Goal: Transaction & Acquisition: Purchase product/service

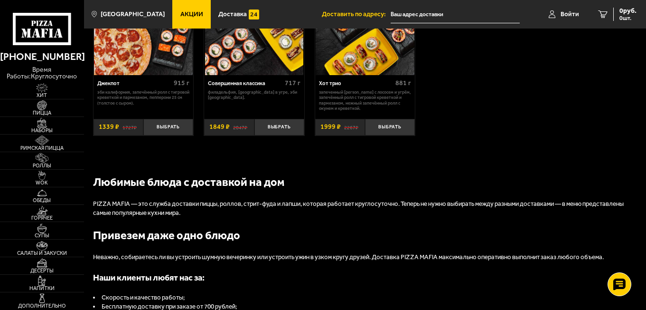
scroll to position [712, 0]
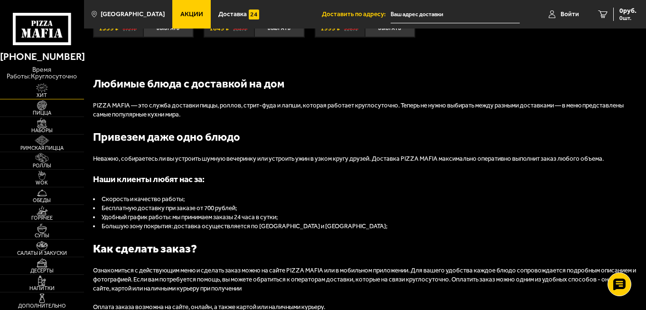
click at [46, 93] on span "Хит" at bounding box center [42, 95] width 84 height 5
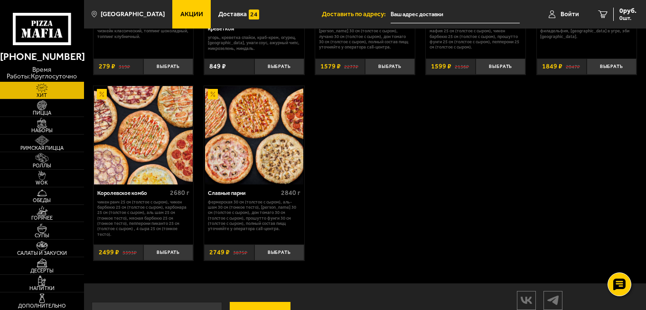
scroll to position [554, 0]
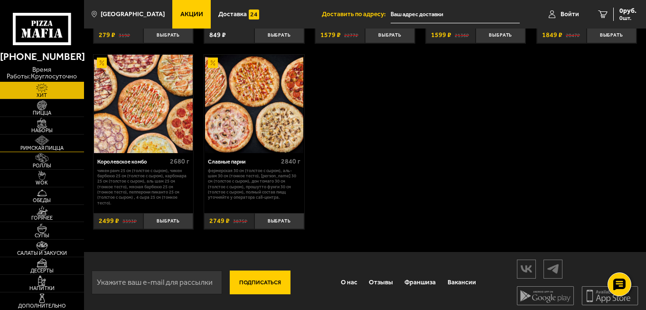
drag, startPoint x: 46, startPoint y: 119, endPoint x: 9, endPoint y: 141, distance: 43.6
click at [46, 119] on img at bounding box center [42, 122] width 26 height 9
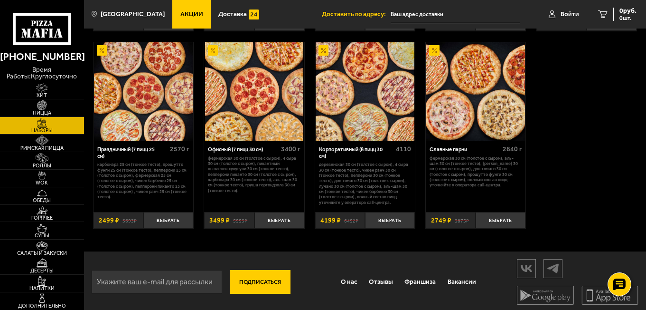
scroll to position [1074, 0]
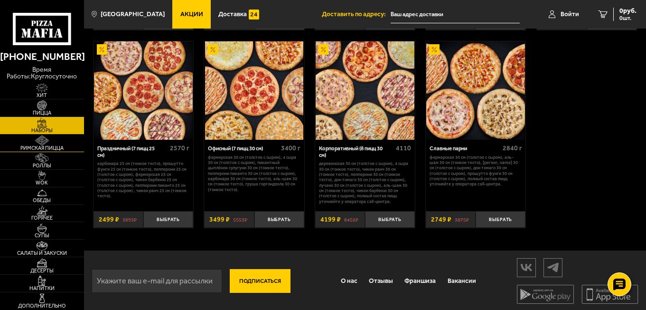
click at [43, 140] on img at bounding box center [42, 139] width 26 height 9
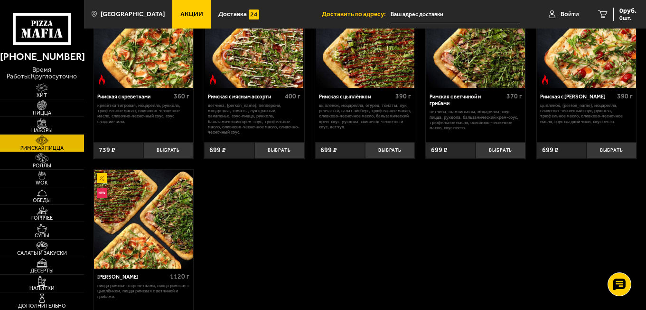
scroll to position [47, 0]
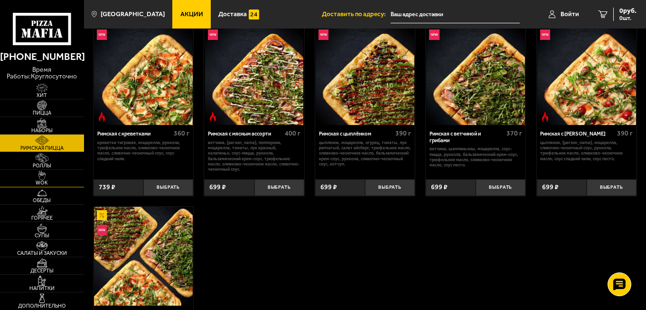
click at [51, 170] on img at bounding box center [42, 174] width 26 height 9
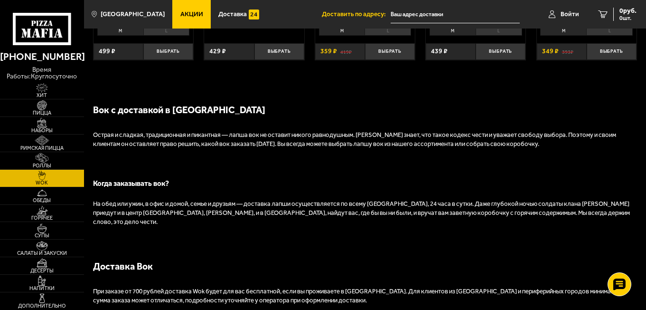
scroll to position [617, 0]
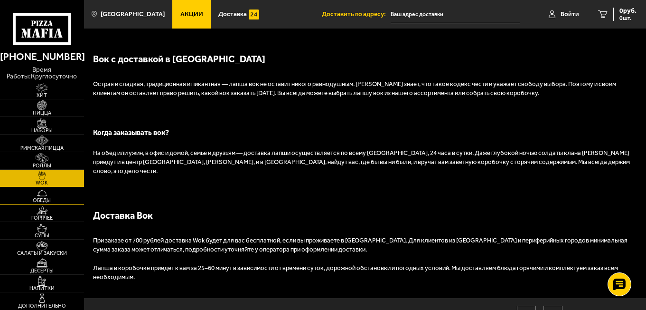
click at [38, 200] on span "Обеды" at bounding box center [42, 200] width 84 height 5
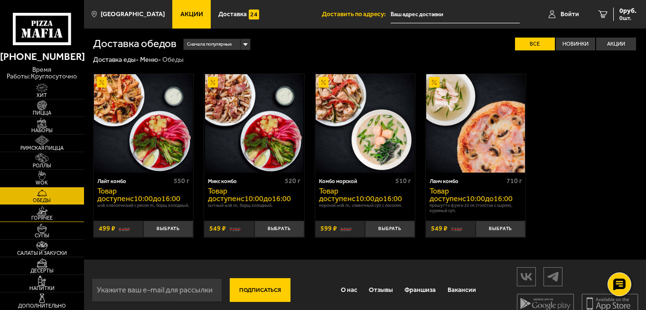
click at [38, 217] on span "Горячее" at bounding box center [42, 217] width 84 height 5
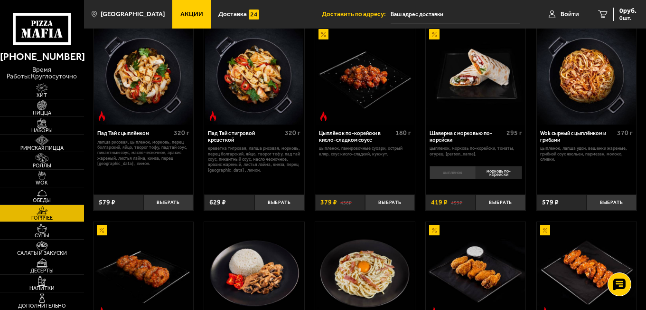
scroll to position [47, 0]
click at [626, 198] on button "Выбрать" at bounding box center [612, 203] width 50 height 17
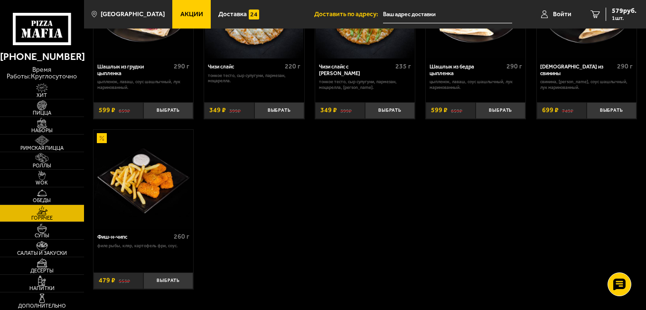
scroll to position [567, 0]
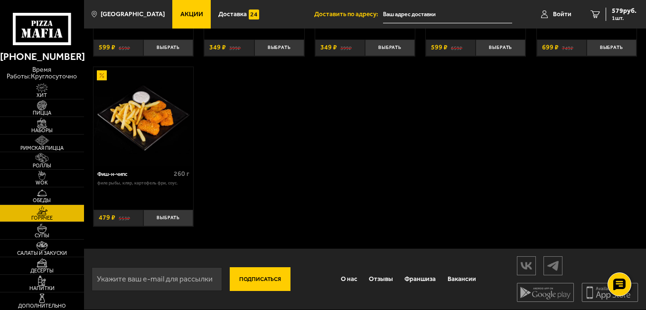
drag, startPoint x: 42, startPoint y: 179, endPoint x: 648, endPoint y: 168, distance: 606.4
click at [42, 179] on img at bounding box center [42, 174] width 26 height 9
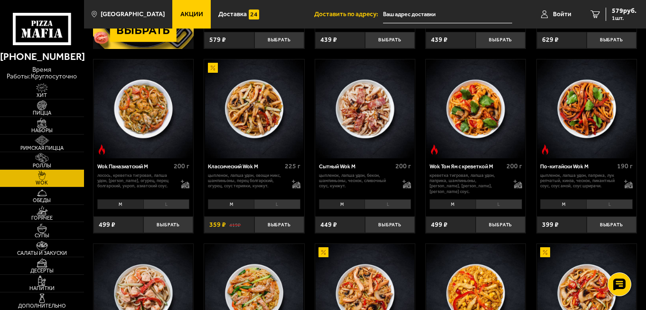
scroll to position [190, 0]
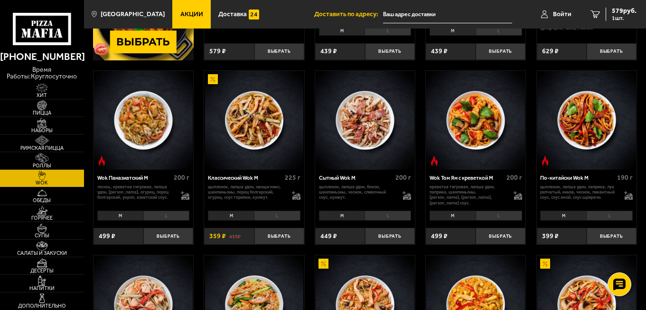
click at [274, 212] on li "L" at bounding box center [277, 215] width 47 height 10
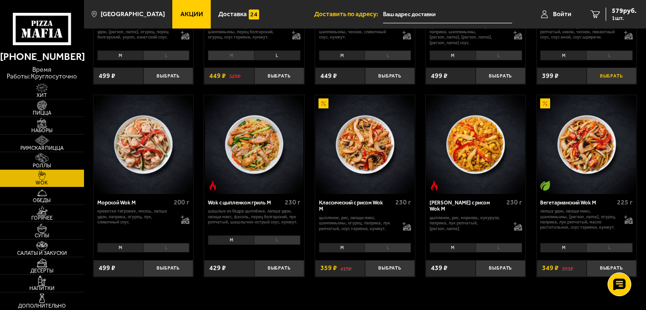
scroll to position [380, 0]
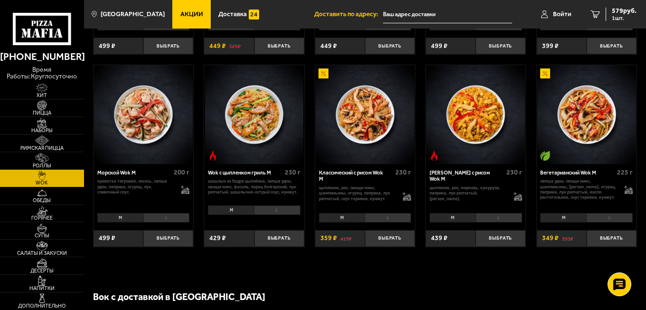
click at [609, 217] on li "L" at bounding box center [609, 218] width 47 height 10
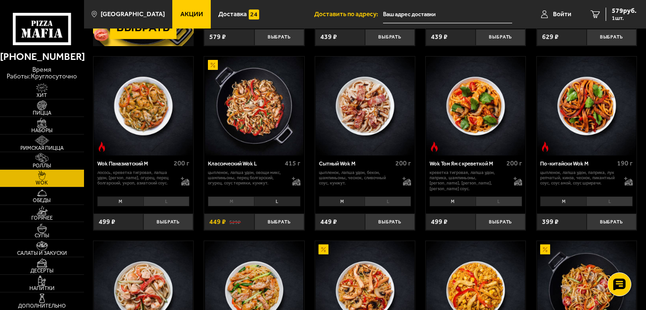
scroll to position [190, 0]
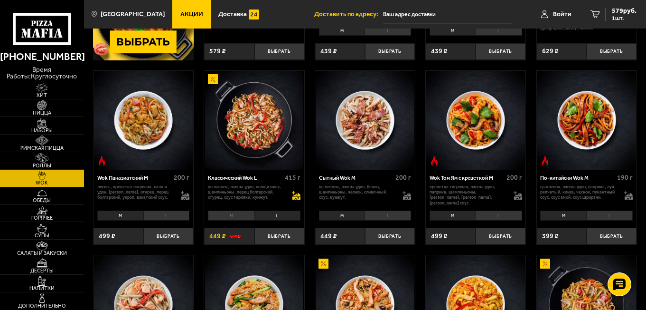
click at [294, 194] on icon at bounding box center [296, 195] width 9 height 9
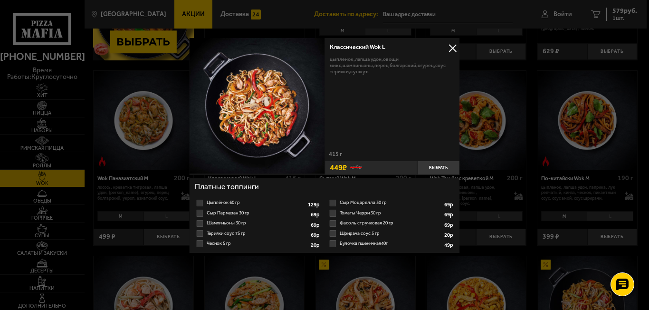
click at [451, 49] on button at bounding box center [452, 48] width 14 height 14
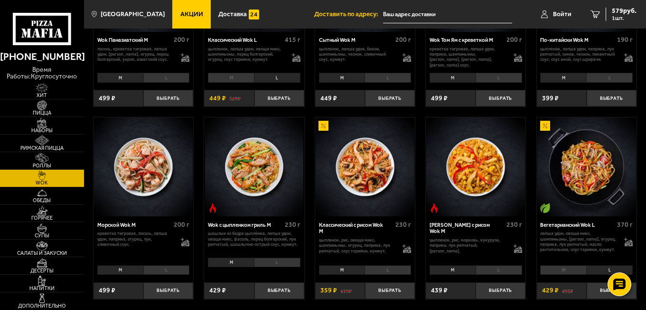
scroll to position [332, 0]
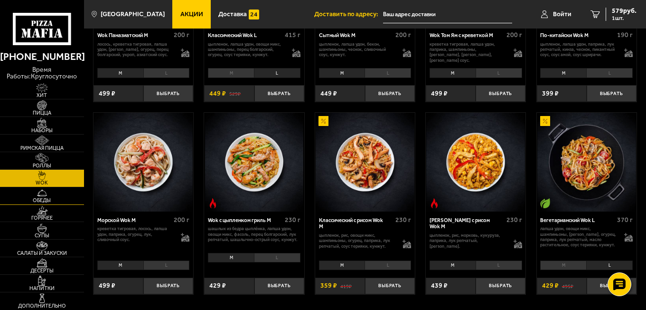
click at [37, 198] on span "Обеды" at bounding box center [42, 200] width 84 height 5
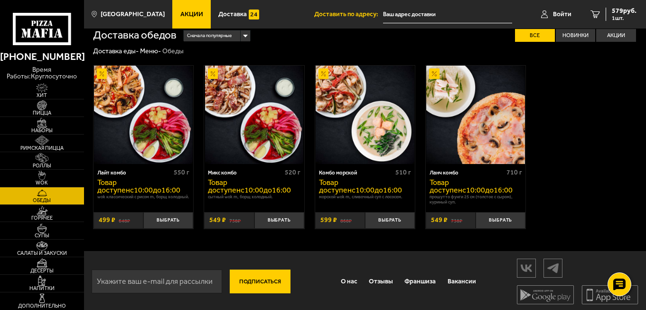
scroll to position [11, 0]
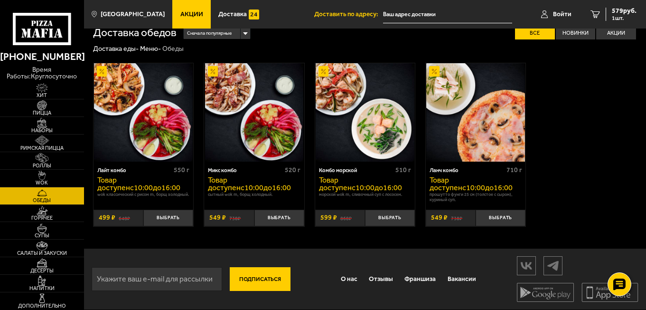
click at [35, 208] on img at bounding box center [42, 210] width 26 height 9
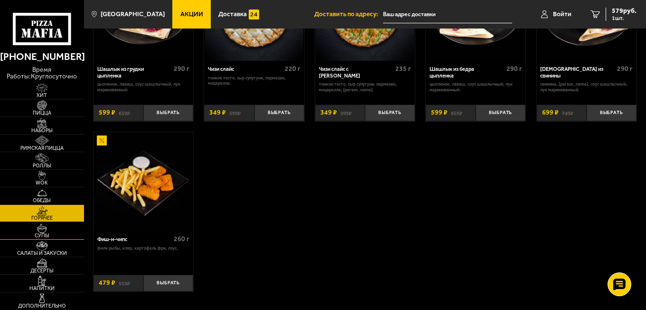
scroll to position [522, 0]
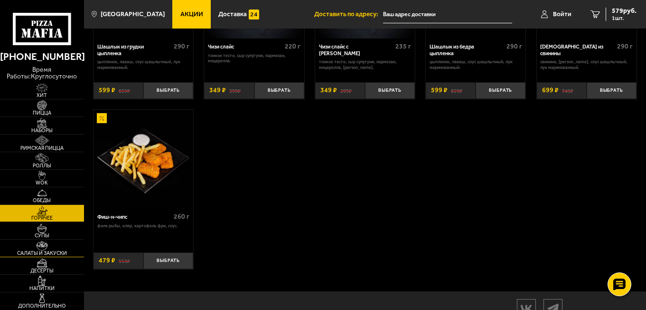
click at [44, 251] on span "Салаты и закуски" at bounding box center [42, 252] width 84 height 5
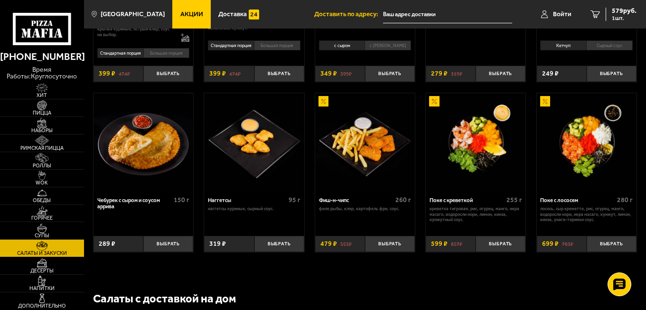
scroll to position [427, 0]
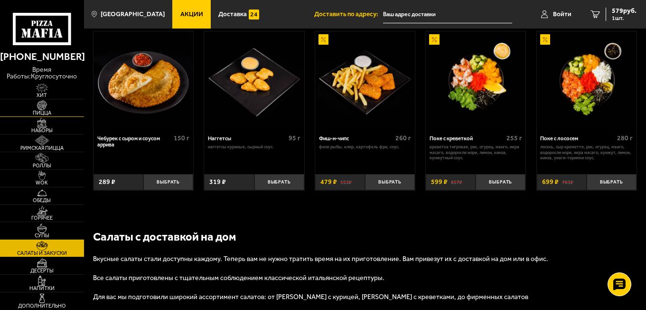
click at [50, 106] on img at bounding box center [42, 104] width 26 height 9
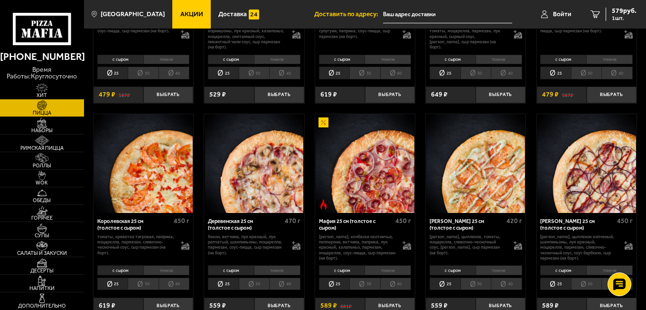
scroll to position [665, 0]
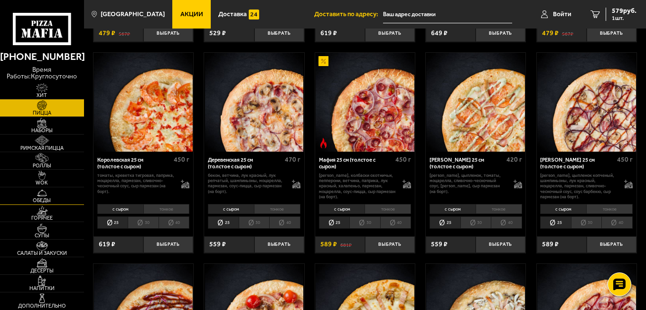
click at [45, 199] on span "Обеды" at bounding box center [42, 200] width 84 height 5
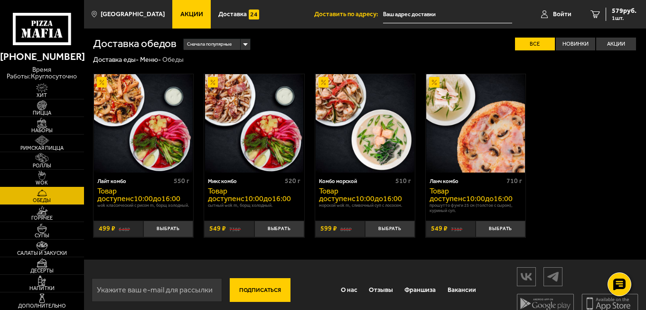
click at [39, 177] on img at bounding box center [42, 174] width 26 height 9
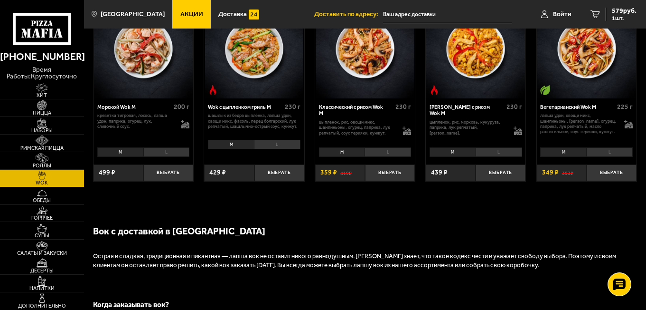
scroll to position [522, 0]
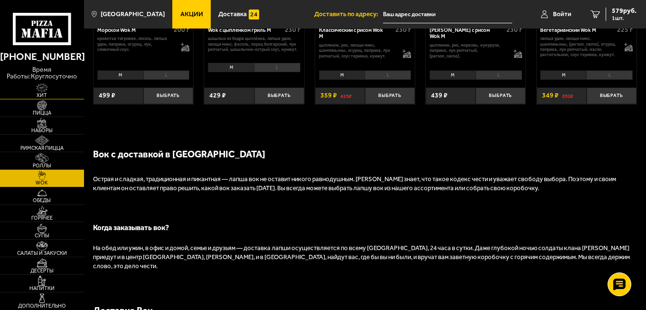
click at [41, 91] on img at bounding box center [42, 87] width 26 height 9
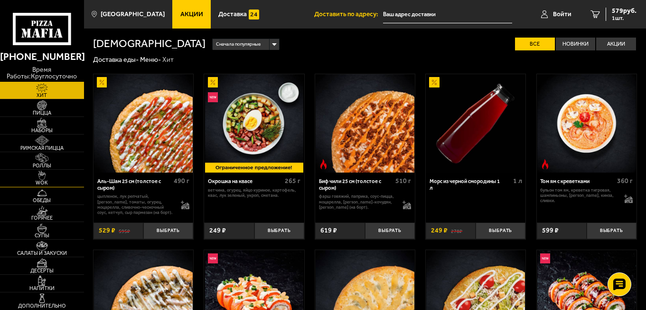
click at [38, 182] on span "WOK" at bounding box center [42, 182] width 84 height 5
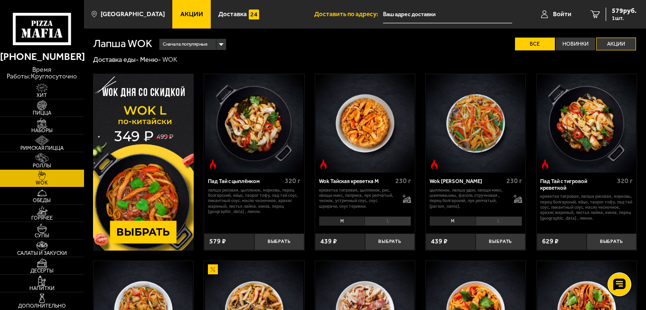
click at [613, 40] on label "Акции" at bounding box center [616, 44] width 40 height 13
click at [0, 0] on input "Акции" at bounding box center [0, 0] width 0 height 0
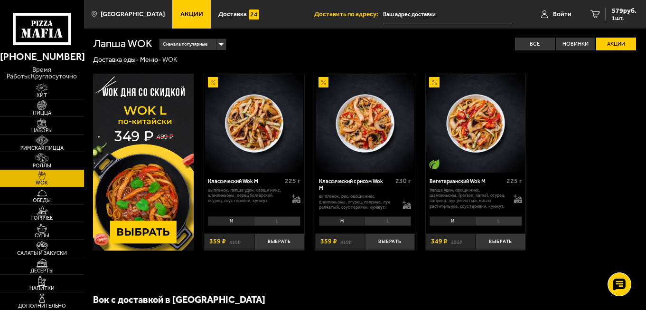
click at [278, 221] on li "L" at bounding box center [277, 221] width 47 height 10
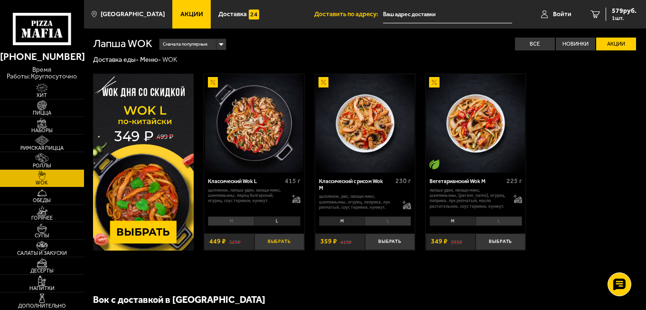
click at [275, 242] on button "Выбрать" at bounding box center [279, 241] width 50 height 17
click at [627, 10] on span "1028 руб." at bounding box center [622, 11] width 28 height 7
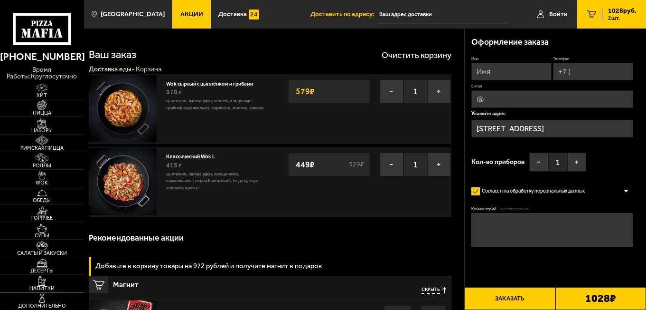
click at [43, 283] on img at bounding box center [42, 279] width 26 height 9
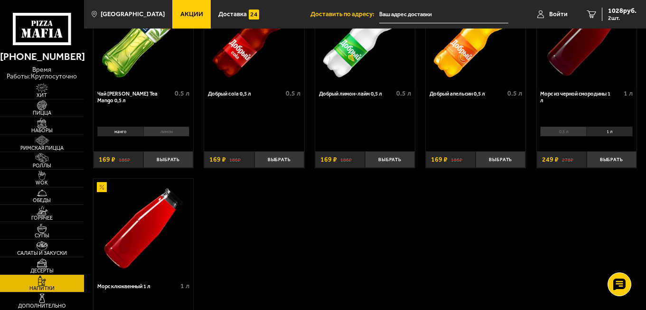
scroll to position [47, 0]
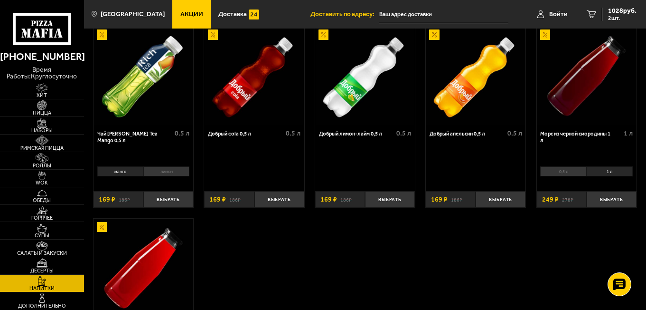
click at [570, 175] on li "0,5 л" at bounding box center [563, 171] width 46 height 10
click at [602, 168] on li "1 л" at bounding box center [609, 171] width 47 height 10
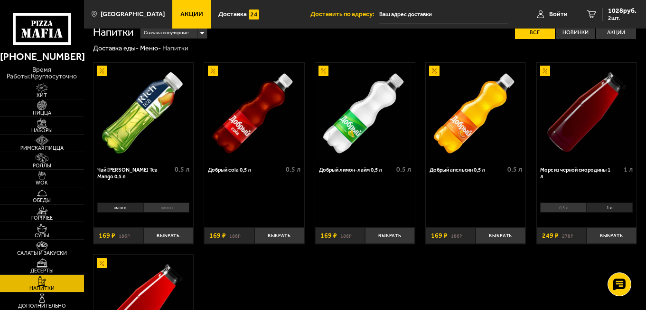
scroll to position [0, 0]
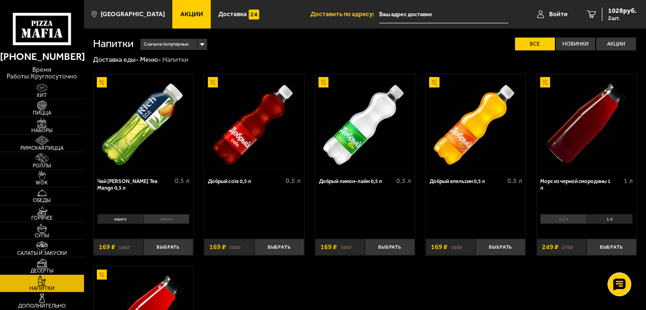
click at [611, 221] on li "1 л" at bounding box center [609, 219] width 47 height 10
click at [603, 250] on button "Выбрать" at bounding box center [612, 246] width 50 height 17
click at [552, 15] on span "Войти" at bounding box center [558, 14] width 19 height 7
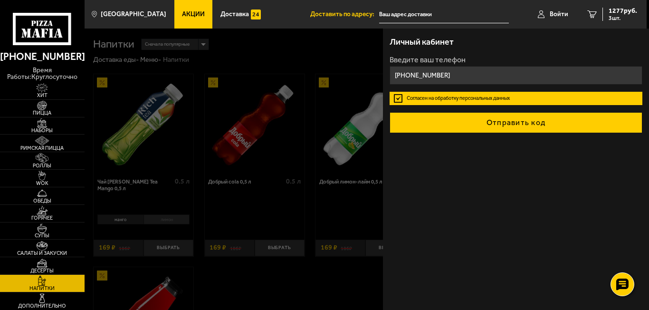
type input "+7 (904) 642-28-02"
click at [502, 122] on button "Отправить код" at bounding box center [515, 122] width 253 height 21
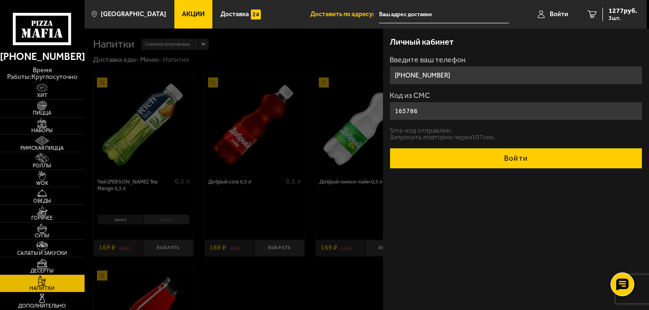
type input "165786"
click at [515, 151] on button "Войти" at bounding box center [515, 158] width 253 height 21
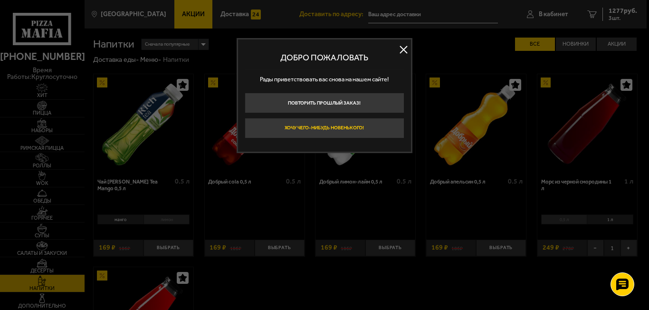
click at [333, 131] on button "Хочу чего-нибудь новенького!" at bounding box center [325, 128] width 160 height 20
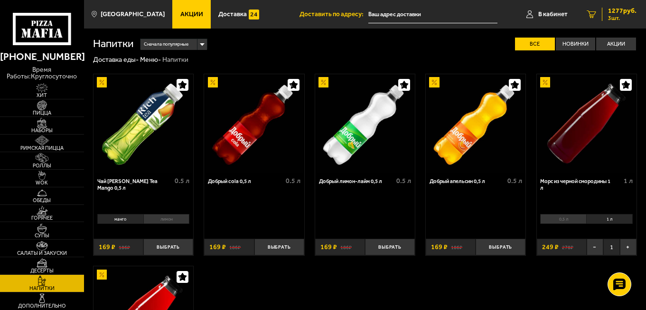
click at [620, 17] on span "3 шт." at bounding box center [622, 18] width 28 height 6
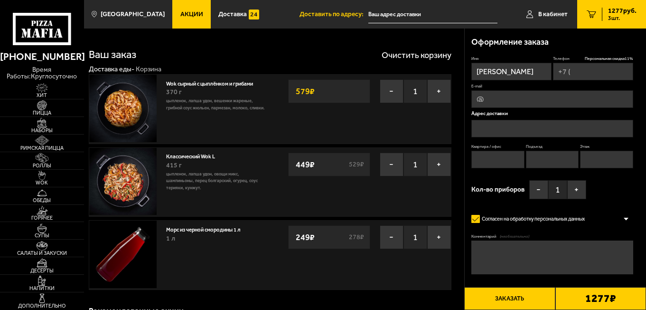
type input "+7 (904) 642-28-02"
type input "Россия, Санкт-Петербург, Индустриальный проспект, 17к3"
type input "159"
type input "2"
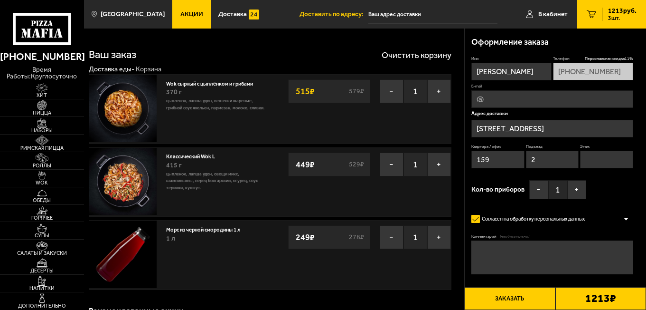
type input "Индустриальный проспект, 17к3"
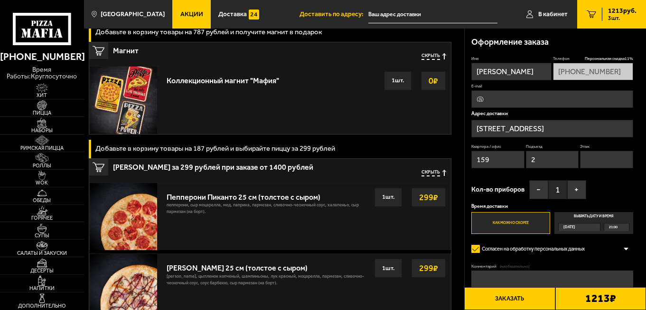
scroll to position [285, 0]
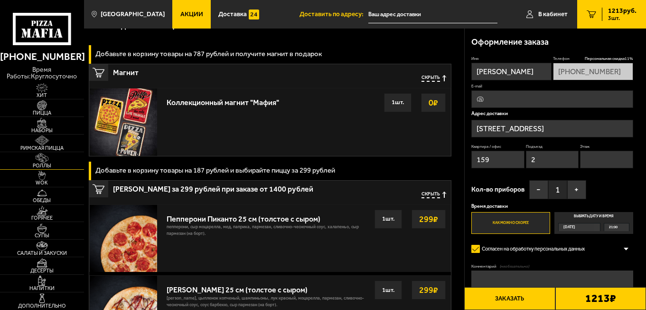
click at [44, 160] on img at bounding box center [42, 157] width 26 height 9
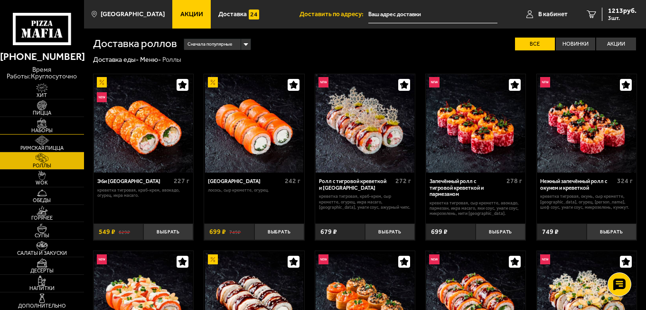
click at [42, 119] on img at bounding box center [42, 122] width 26 height 9
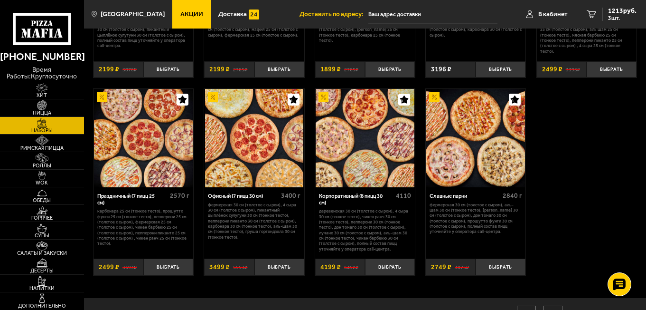
scroll to position [979, 0]
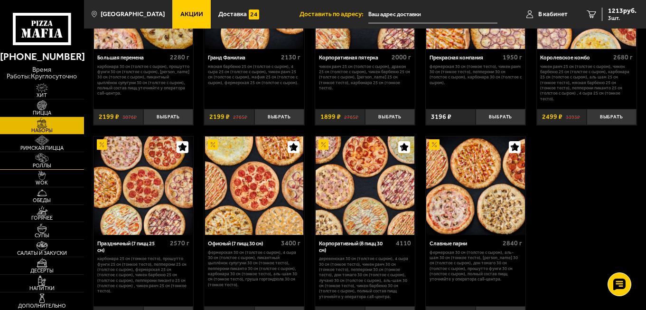
click at [40, 157] on img at bounding box center [42, 157] width 26 height 9
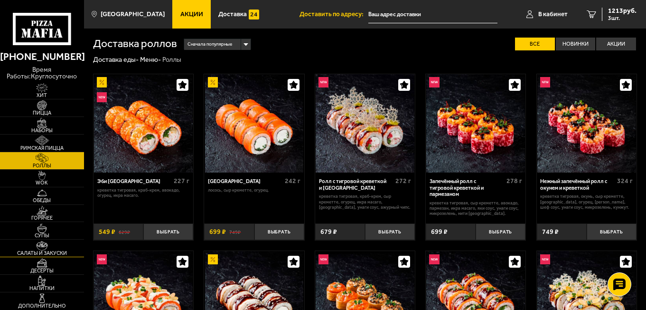
click at [40, 247] on img at bounding box center [42, 245] width 26 height 9
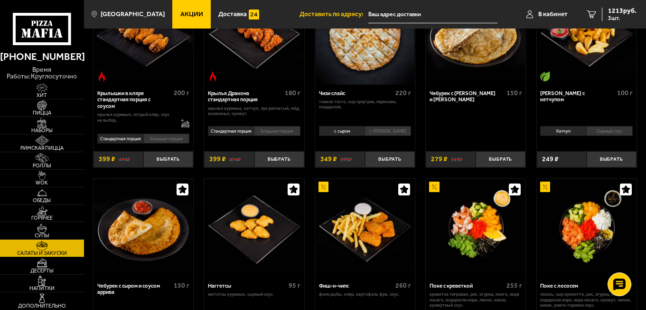
scroll to position [285, 0]
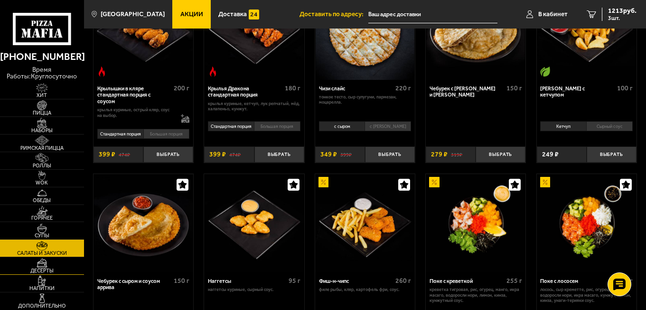
click at [61, 268] on span "Десерты" at bounding box center [42, 270] width 84 height 5
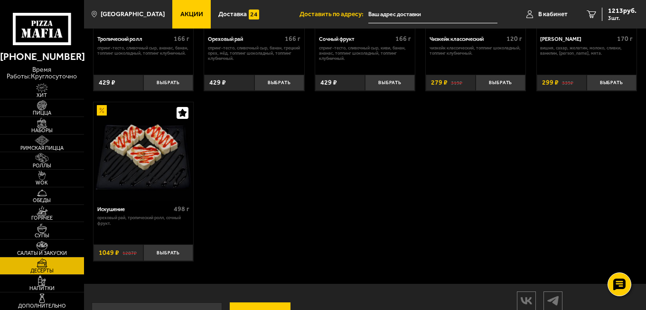
scroll to position [332, 0]
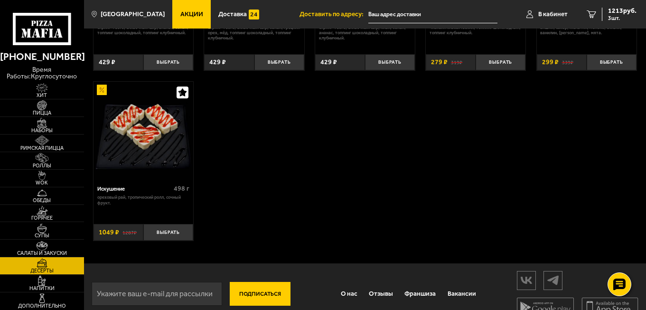
click at [48, 284] on img at bounding box center [42, 279] width 26 height 9
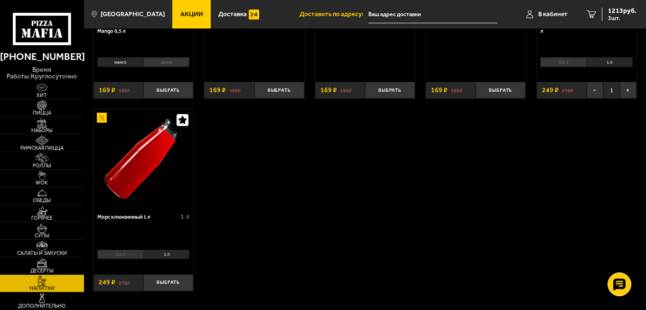
scroll to position [190, 0]
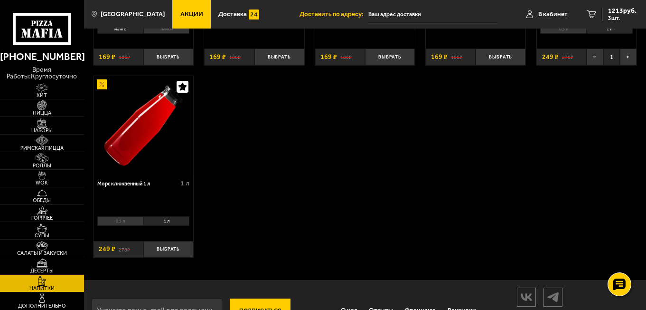
click at [112, 226] on li "0,5 л" at bounding box center [120, 221] width 46 height 10
click at [169, 254] on button "Выбрать" at bounding box center [168, 249] width 50 height 17
click at [622, 12] on span "1402 руб." at bounding box center [622, 11] width 28 height 7
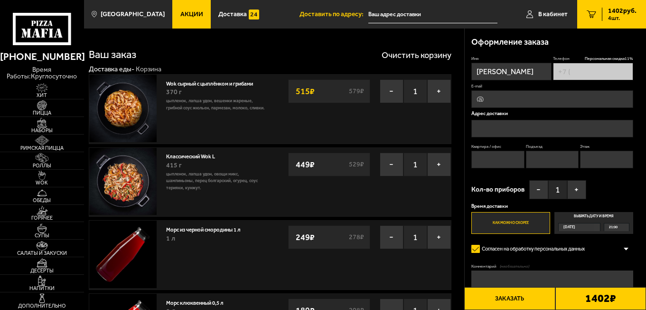
type input "+7 (904) 642-28-02"
type input "Россия, Санкт-Петербург, Индустриальный проспект, 17к3"
type input "159"
type input "2"
type input "Индустриальный проспект, 17к3"
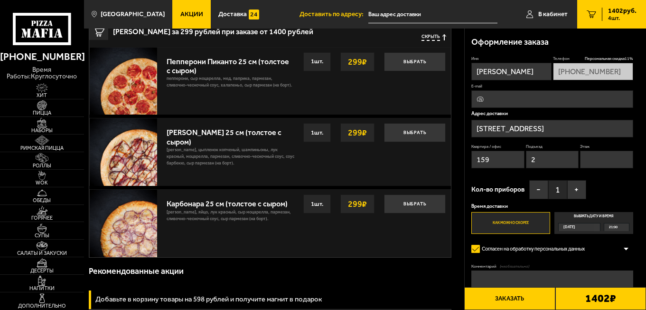
scroll to position [142, 0]
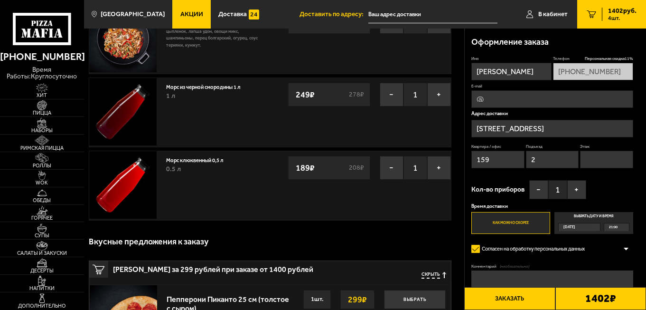
click at [191, 162] on link "Морс клюквенный 0,5 л" at bounding box center [198, 159] width 64 height 9
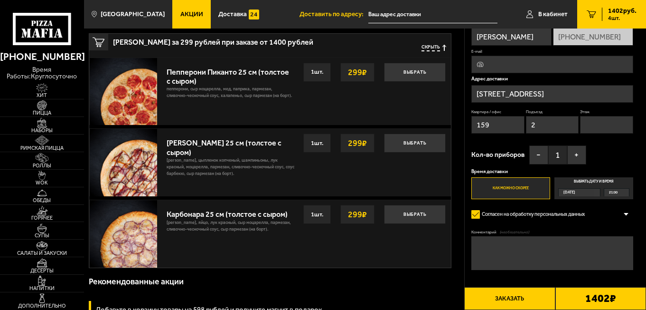
scroll to position [380, 0]
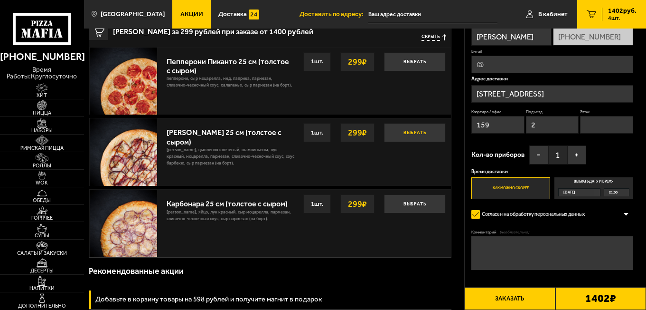
click at [421, 132] on button "Выбрать" at bounding box center [415, 132] width 62 height 19
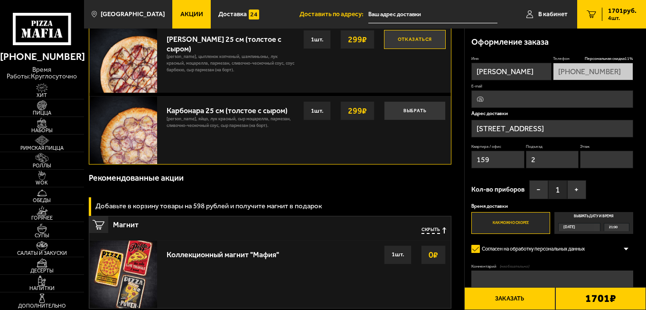
scroll to position [456, 0]
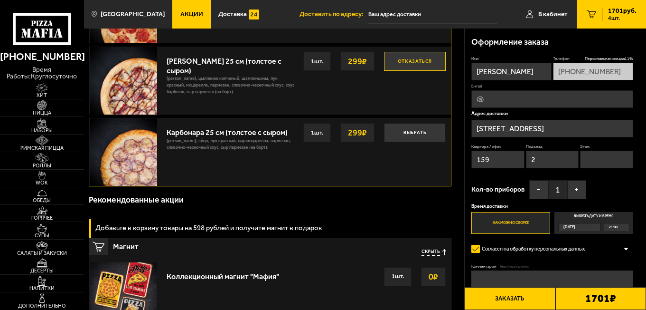
click at [567, 103] on input "E-mail" at bounding box center [551, 99] width 161 height 18
type input "vera39-39@mail.ru"
type input "3"
click at [577, 184] on button "+" at bounding box center [576, 189] width 19 height 19
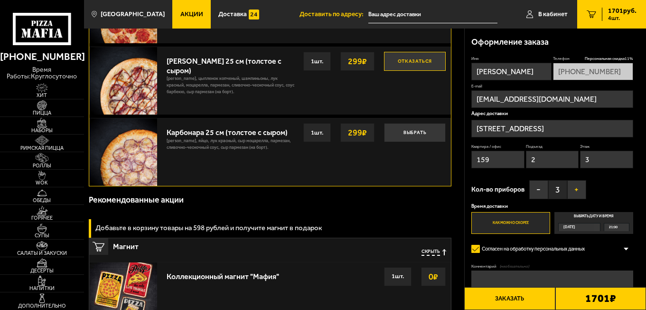
click at [576, 192] on button "+" at bounding box center [576, 189] width 19 height 19
click at [538, 191] on button "−" at bounding box center [538, 189] width 19 height 19
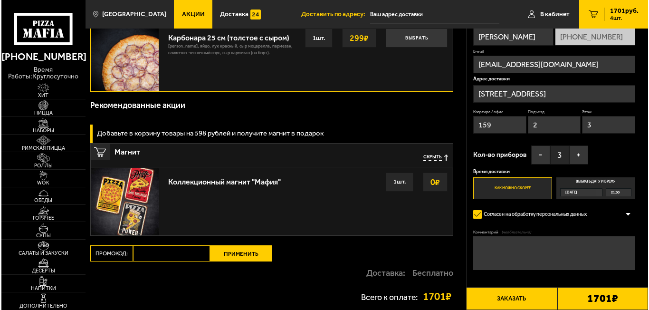
scroll to position [551, 0]
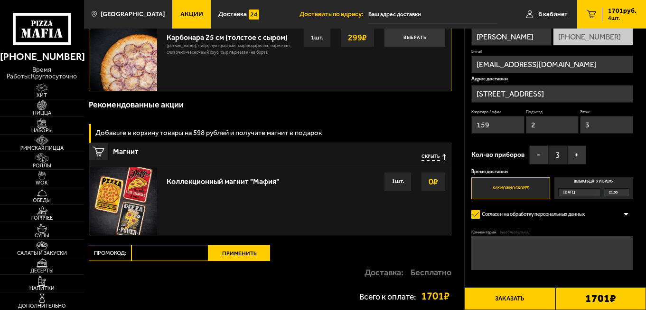
click at [581, 296] on div "1701 ₽" at bounding box center [601, 298] width 91 height 23
click at [513, 300] on button "Заказать" at bounding box center [509, 298] width 91 height 23
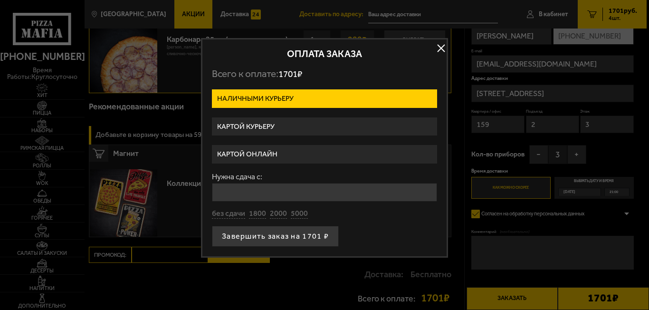
click at [345, 122] on label "Картой курьеру" at bounding box center [324, 126] width 225 height 19
click at [0, 0] on input "Картой курьеру" at bounding box center [0, 0] width 0 height 0
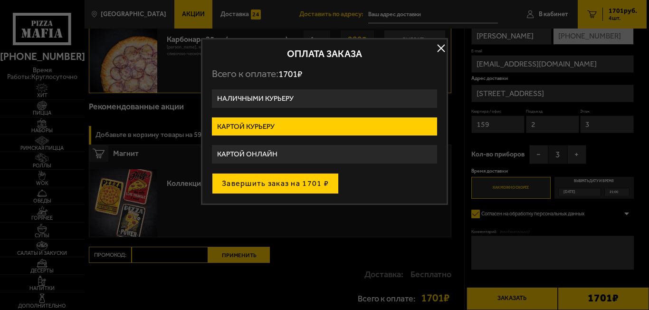
click at [297, 179] on button "Завершить заказ на 1701 ₽" at bounding box center [275, 183] width 127 height 21
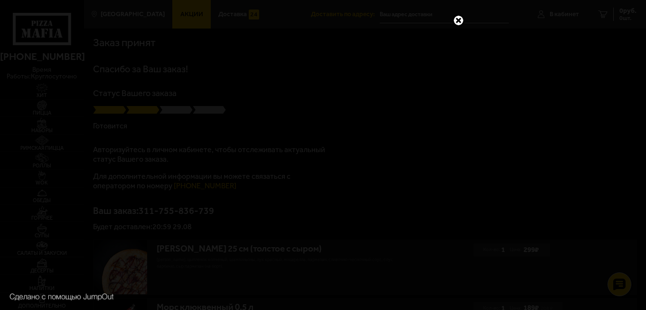
click at [457, 20] on link at bounding box center [458, 20] width 12 height 12
